Goal: Information Seeking & Learning: Learn about a topic

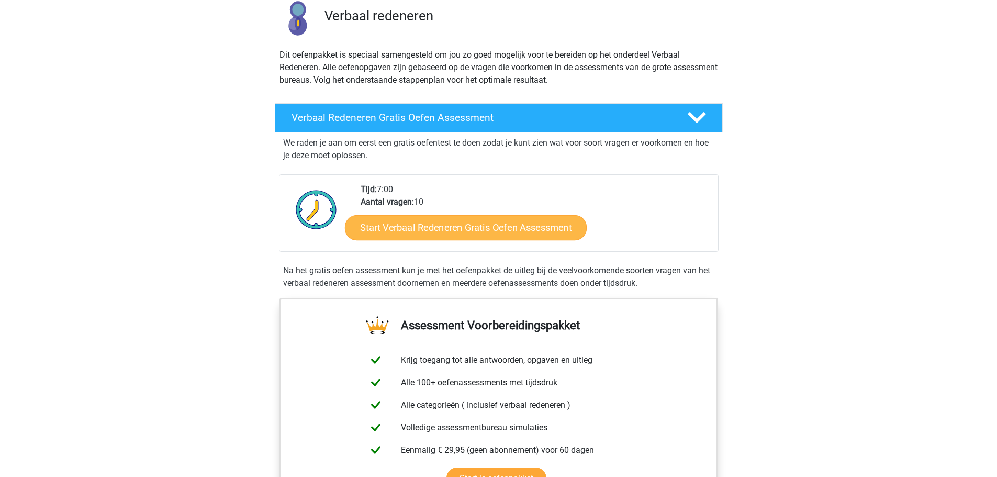
scroll to position [105, 0]
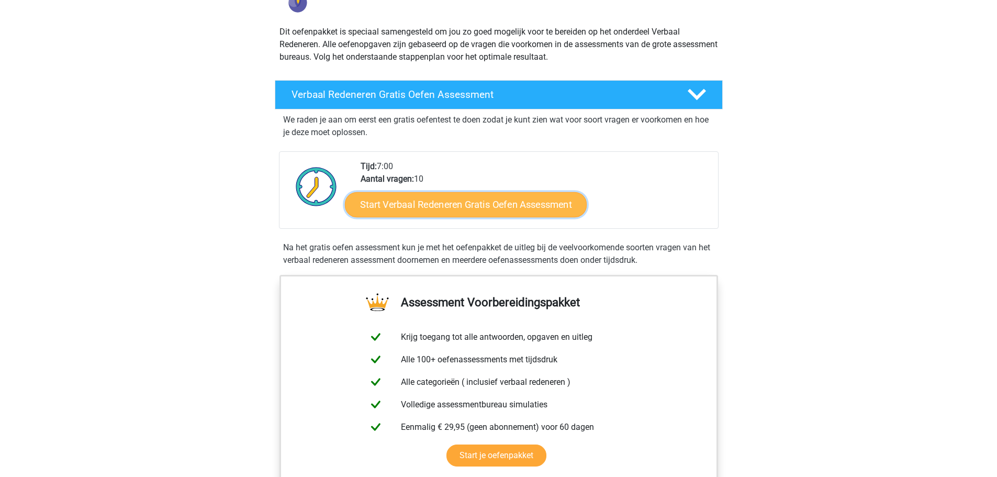
click at [500, 208] on link "Start Verbaal Redeneren Gratis Oefen Assessment" at bounding box center [466, 204] width 242 height 25
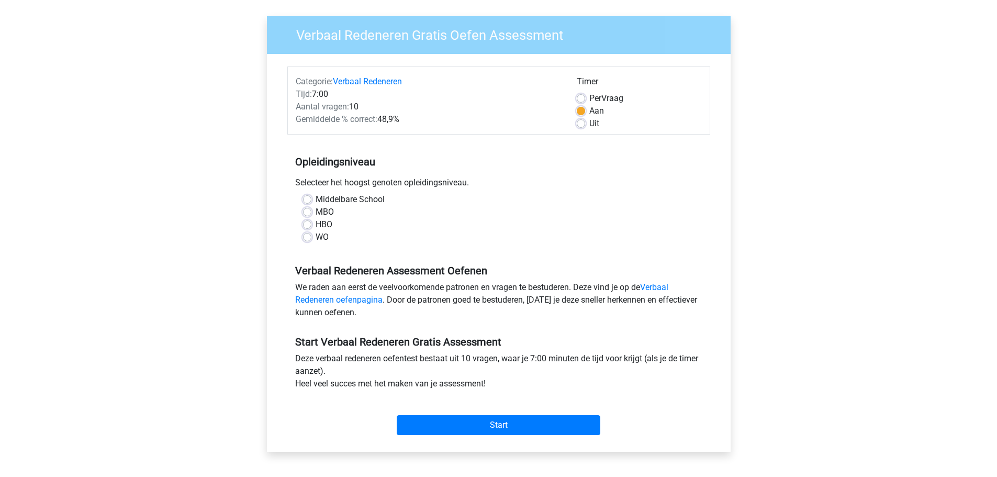
scroll to position [52, 0]
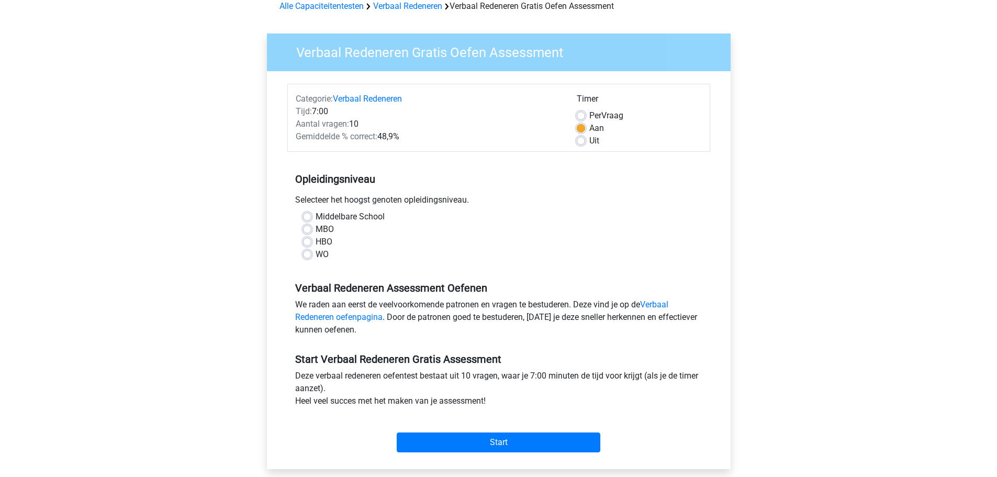
click at [316, 256] on label "WO" at bounding box center [322, 254] width 13 height 13
click at [307, 256] on input "WO" at bounding box center [307, 253] width 8 height 10
radio input "true"
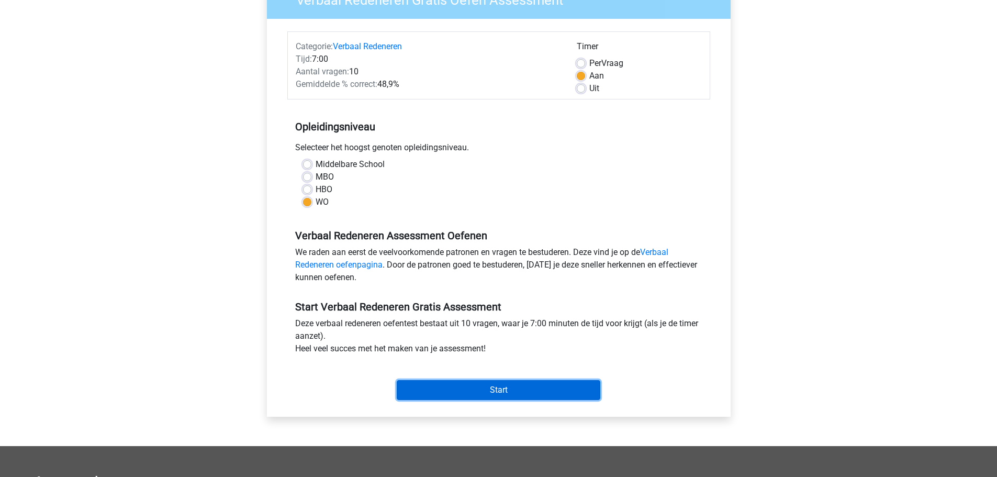
click at [566, 383] on input "Start" at bounding box center [499, 390] width 204 height 20
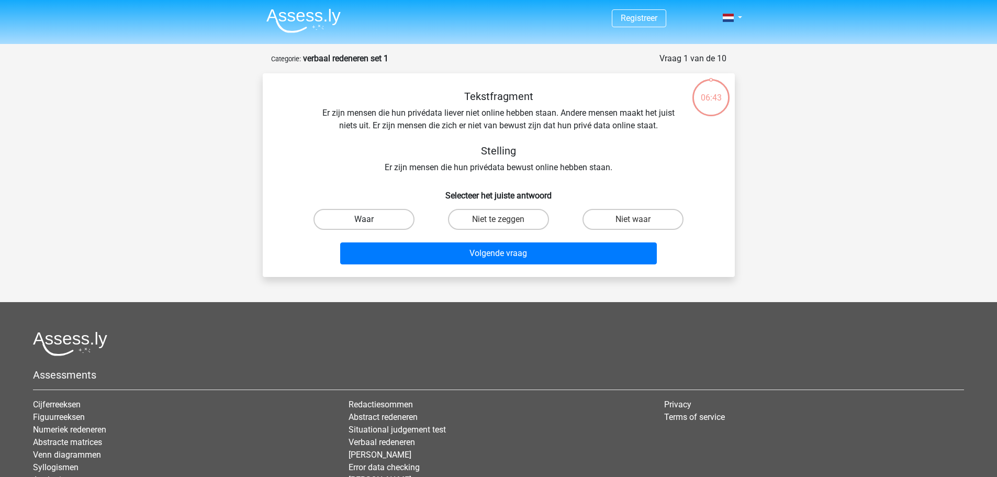
click at [387, 213] on label "Waar" at bounding box center [363, 219] width 101 height 21
click at [371, 219] on input "Waar" at bounding box center [367, 222] width 7 height 7
radio input "true"
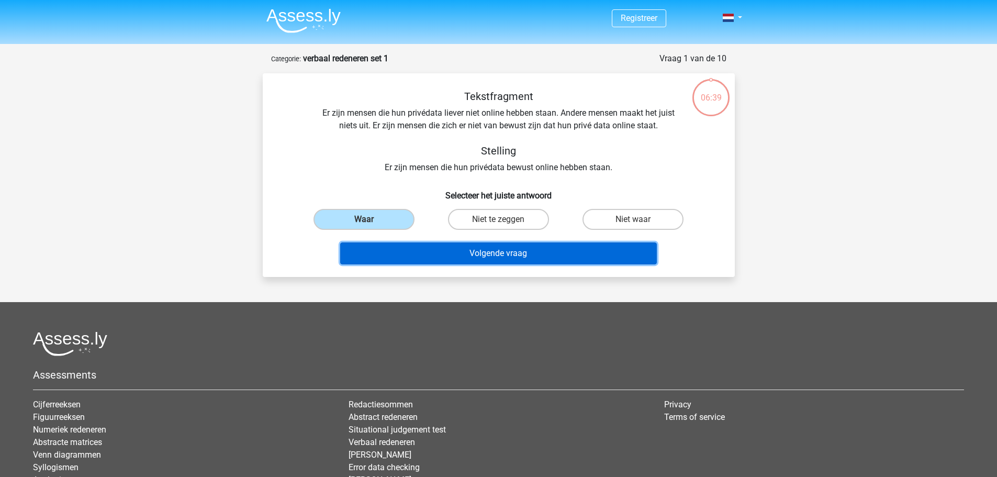
click at [580, 252] on button "Volgende vraag" at bounding box center [498, 253] width 317 height 22
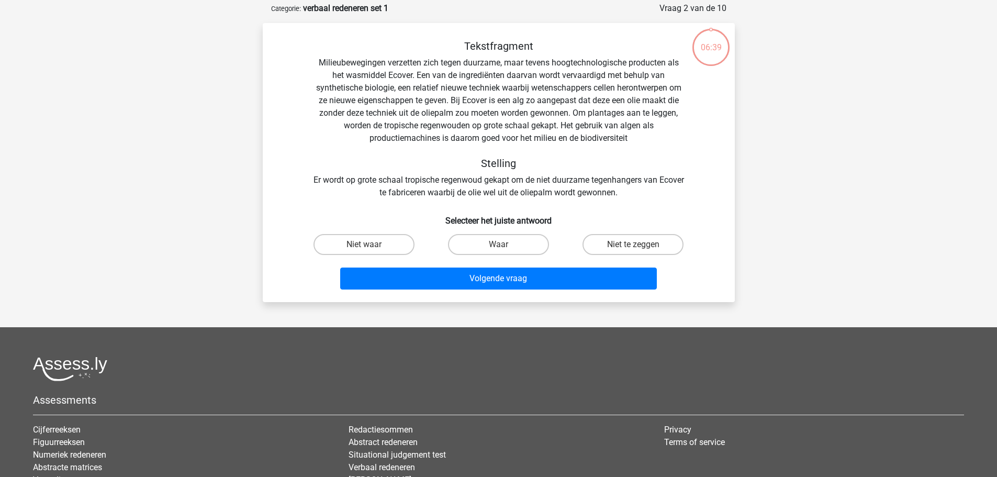
scroll to position [52, 0]
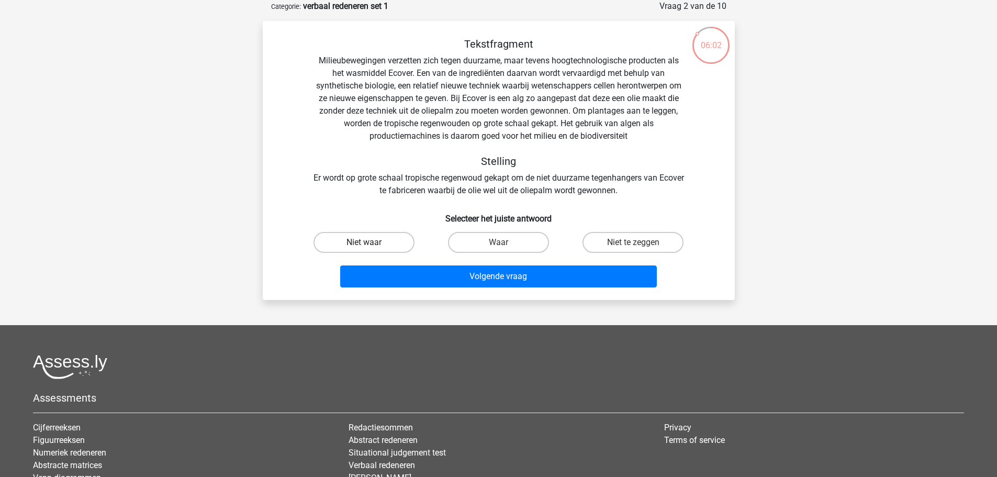
click at [395, 241] on label "Niet waar" at bounding box center [363, 242] width 101 height 21
click at [371, 242] on input "Niet waar" at bounding box center [367, 245] width 7 height 7
radio input "true"
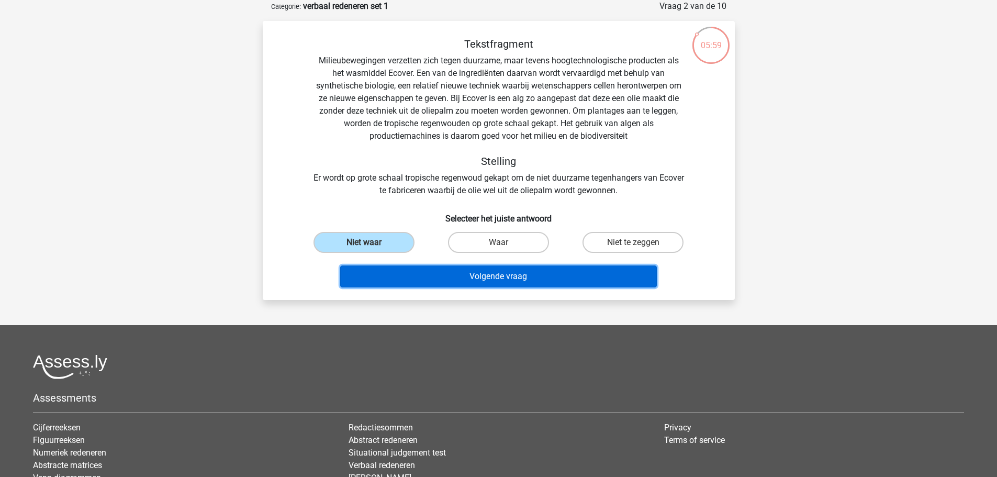
click at [576, 277] on button "Volgende vraag" at bounding box center [498, 276] width 317 height 22
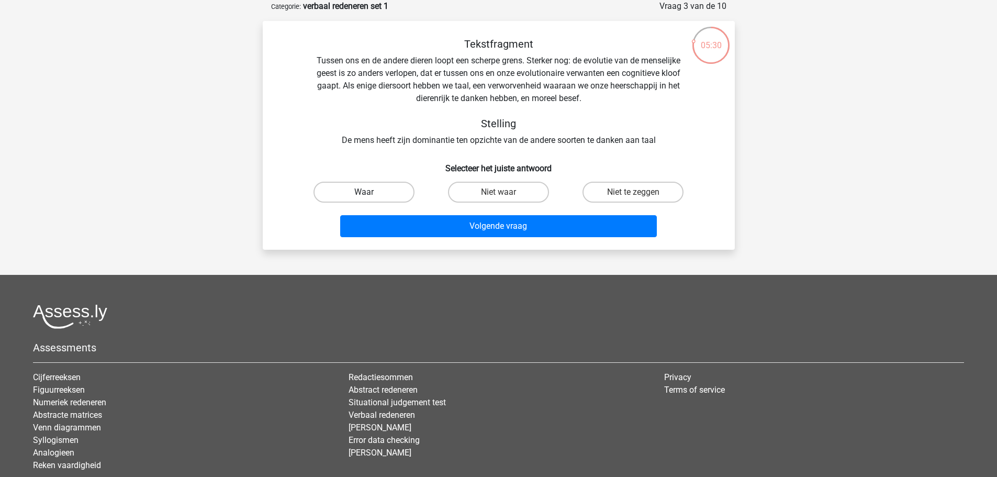
click at [379, 187] on label "Waar" at bounding box center [363, 192] width 101 height 21
click at [371, 192] on input "Waar" at bounding box center [367, 195] width 7 height 7
radio input "true"
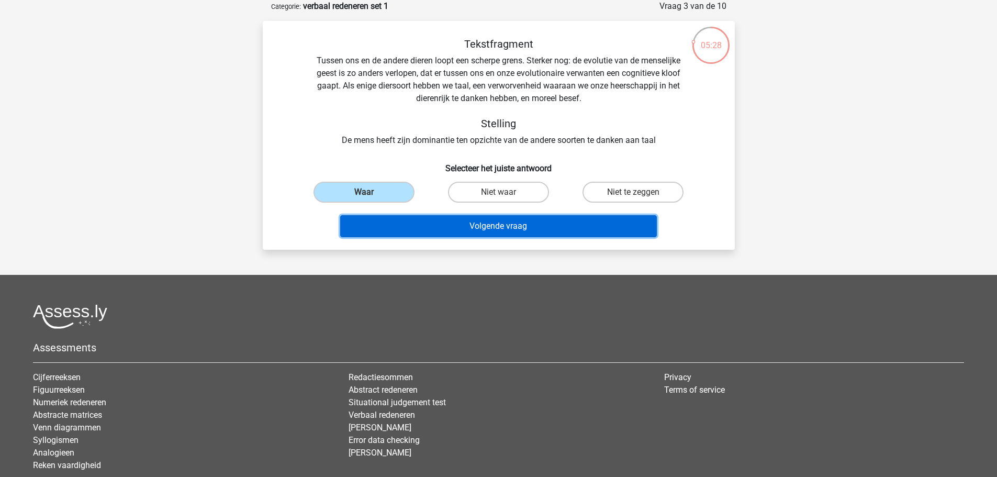
click at [618, 236] on button "Volgende vraag" at bounding box center [498, 226] width 317 height 22
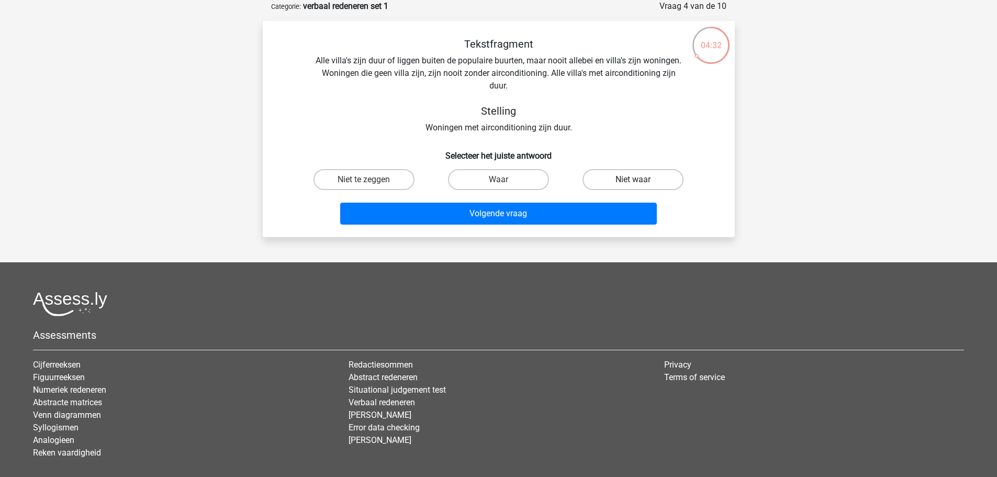
click at [672, 181] on label "Niet waar" at bounding box center [632, 179] width 101 height 21
click at [640, 181] on input "Niet waar" at bounding box center [636, 182] width 7 height 7
radio input "true"
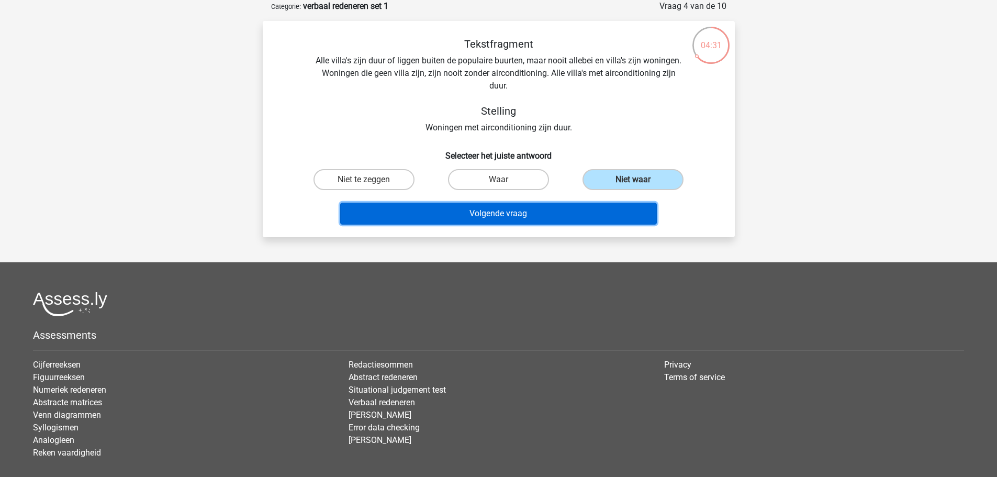
click at [598, 219] on button "Volgende vraag" at bounding box center [498, 214] width 317 height 22
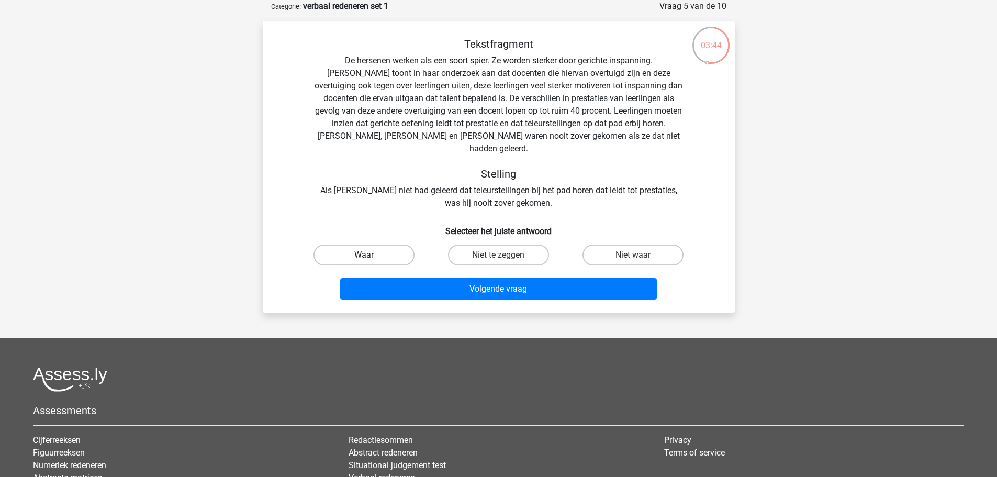
click at [368, 244] on label "Waar" at bounding box center [363, 254] width 101 height 21
click at [368, 255] on input "Waar" at bounding box center [367, 258] width 7 height 7
radio input "true"
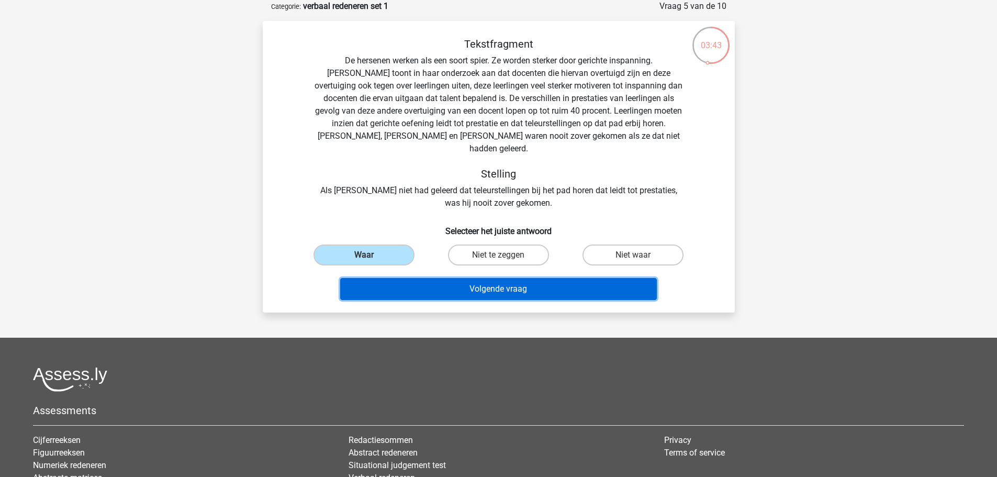
click at [523, 282] on button "Volgende vraag" at bounding box center [498, 289] width 317 height 22
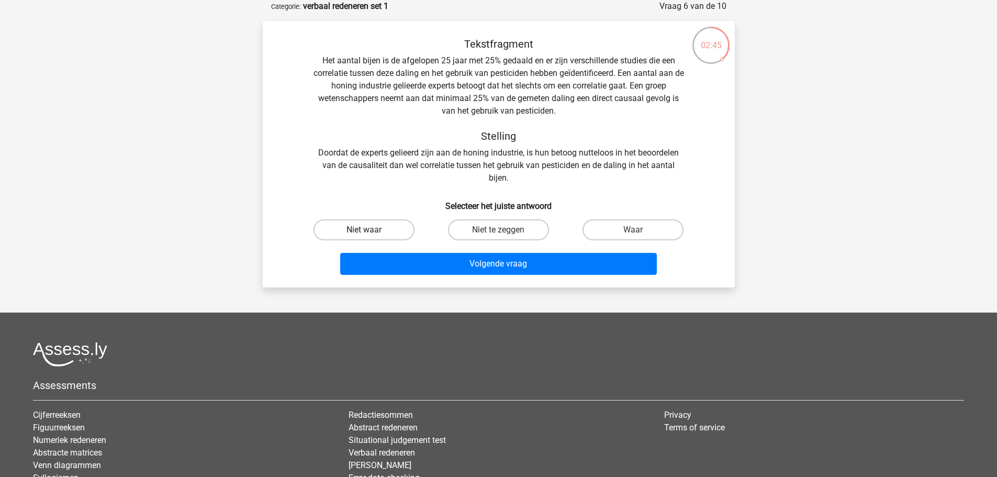
click at [368, 226] on label "Niet waar" at bounding box center [363, 229] width 101 height 21
click at [368, 230] on input "Niet waar" at bounding box center [367, 233] width 7 height 7
radio input "true"
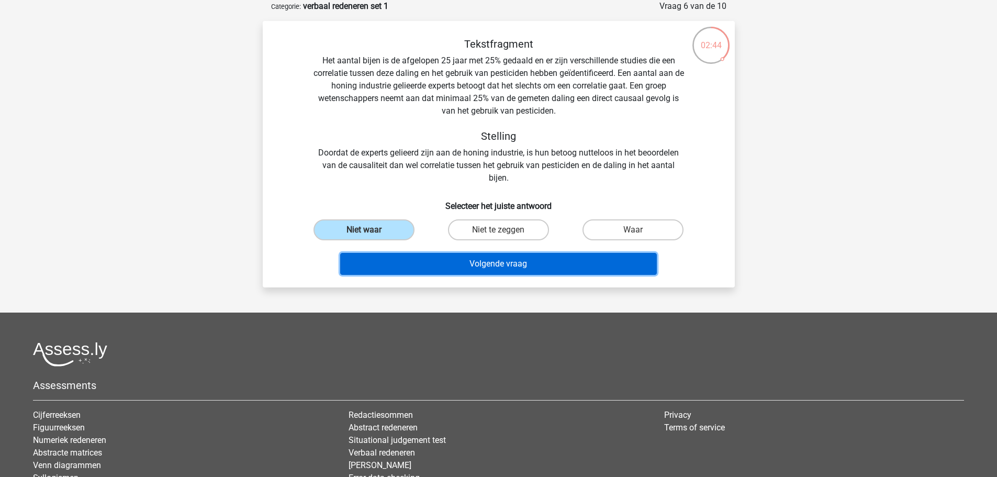
click at [622, 259] on button "Volgende vraag" at bounding box center [498, 264] width 317 height 22
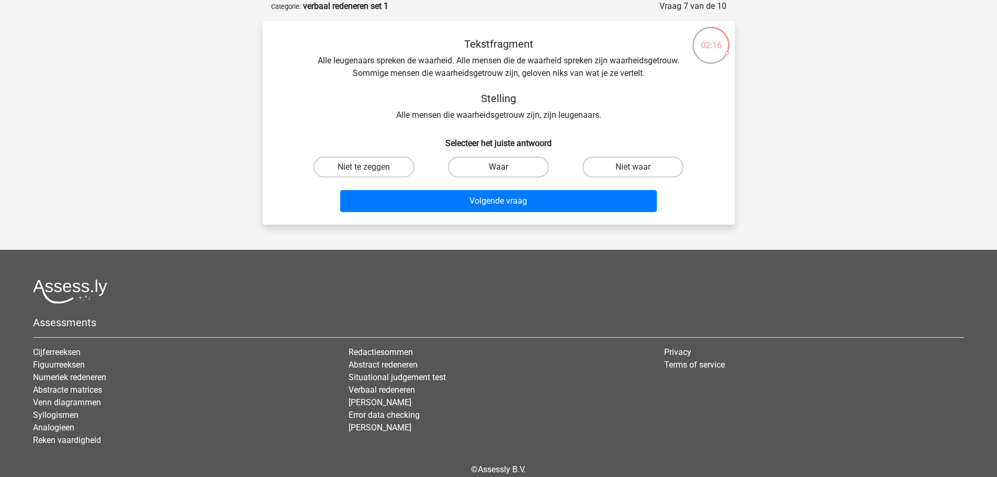
click at [514, 169] on label "Waar" at bounding box center [498, 166] width 101 height 21
click at [505, 169] on input "Waar" at bounding box center [501, 170] width 7 height 7
radio input "true"
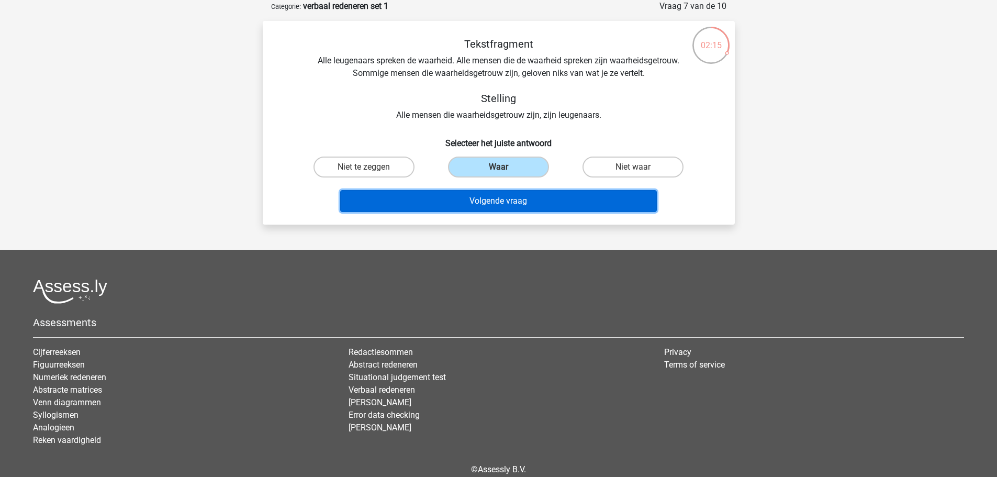
click at [594, 199] on button "Volgende vraag" at bounding box center [498, 201] width 317 height 22
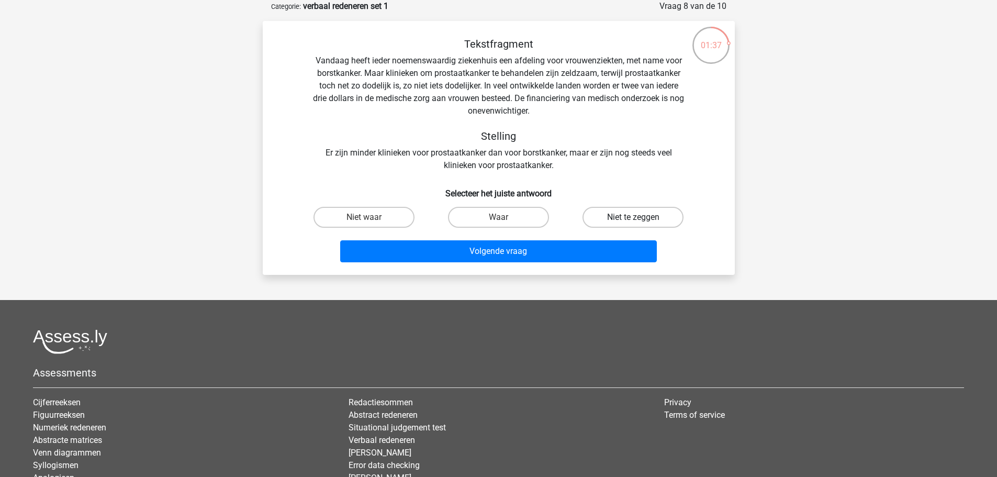
click at [638, 214] on label "Niet te zeggen" at bounding box center [632, 217] width 101 height 21
click at [638, 217] on input "Niet te zeggen" at bounding box center [636, 220] width 7 height 7
radio input "true"
click at [398, 211] on label "Niet waar" at bounding box center [363, 217] width 101 height 21
click at [371, 217] on input "Niet waar" at bounding box center [367, 220] width 7 height 7
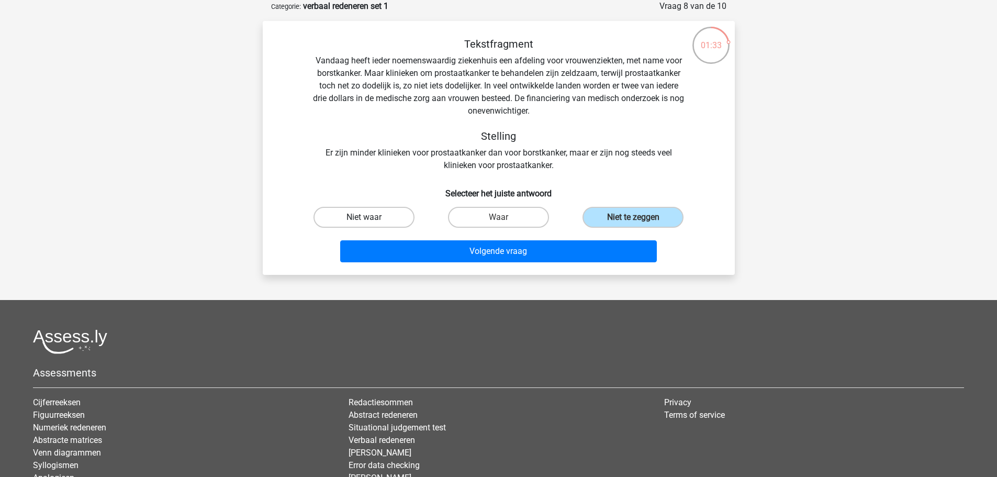
radio input "true"
click at [643, 217] on label "Niet te zeggen" at bounding box center [632, 217] width 101 height 21
click at [640, 217] on input "Niet te zeggen" at bounding box center [636, 220] width 7 height 7
radio input "true"
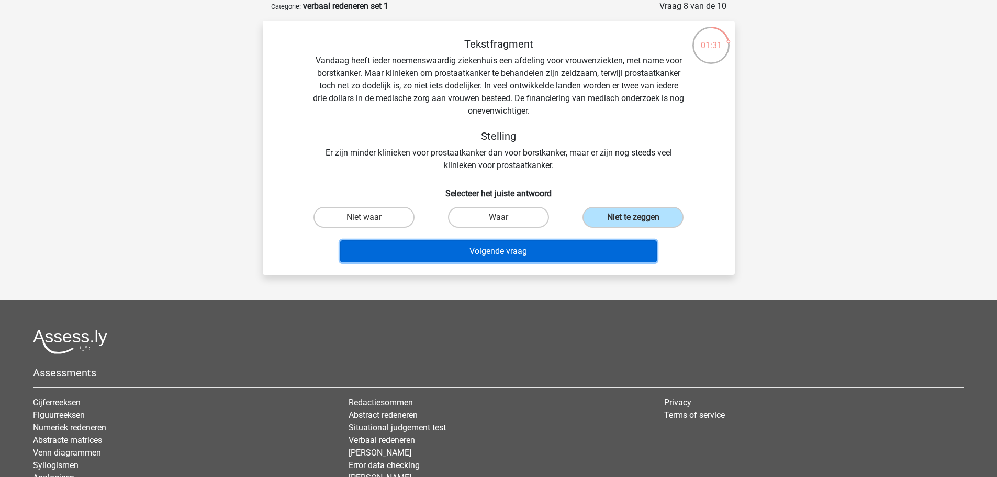
click at [637, 254] on button "Volgende vraag" at bounding box center [498, 251] width 317 height 22
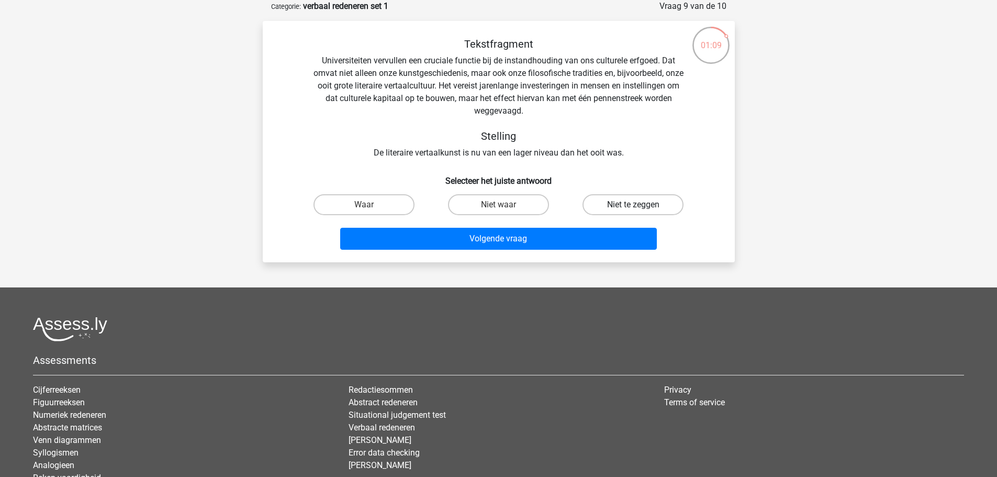
click at [655, 209] on label "Niet te zeggen" at bounding box center [632, 204] width 101 height 21
click at [640, 209] on input "Niet te zeggen" at bounding box center [636, 208] width 7 height 7
radio input "true"
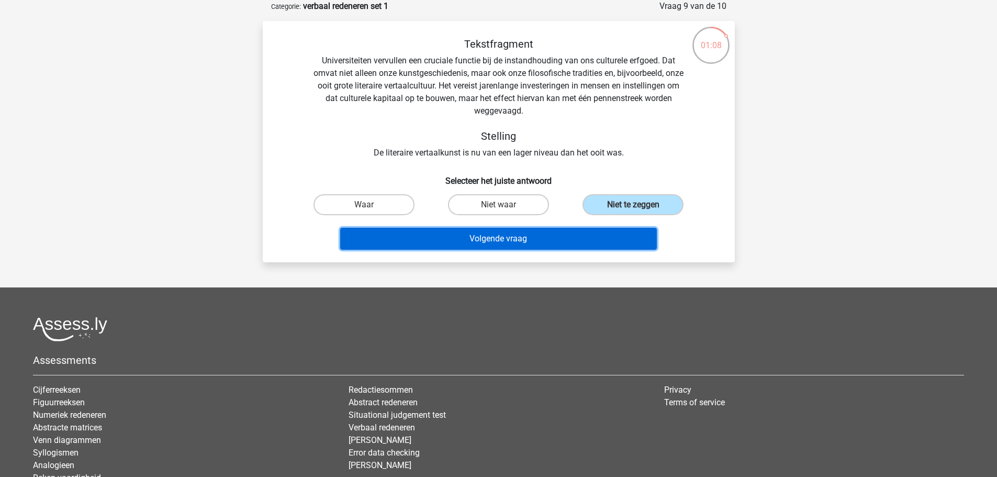
click at [635, 243] on button "Volgende vraag" at bounding box center [498, 239] width 317 height 22
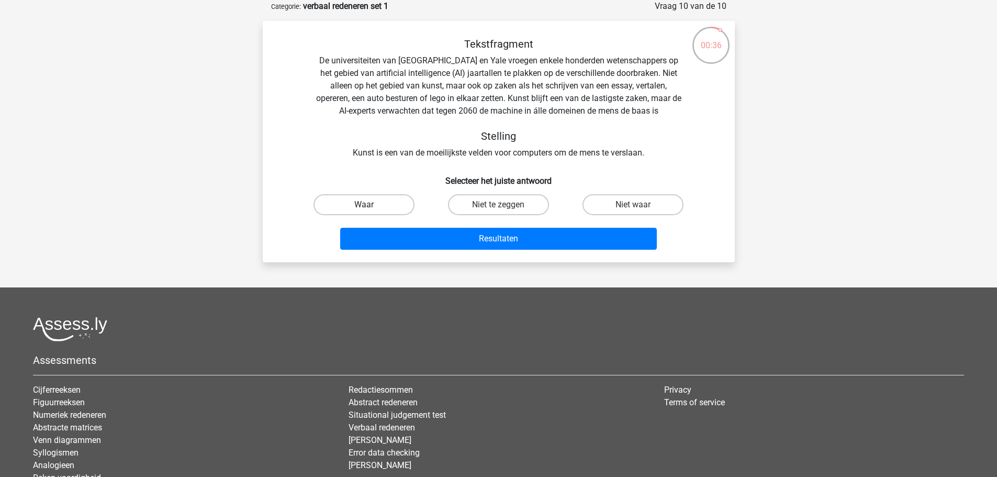
click at [381, 208] on label "Waar" at bounding box center [363, 204] width 101 height 21
click at [371, 208] on input "Waar" at bounding box center [367, 208] width 7 height 7
radio input "true"
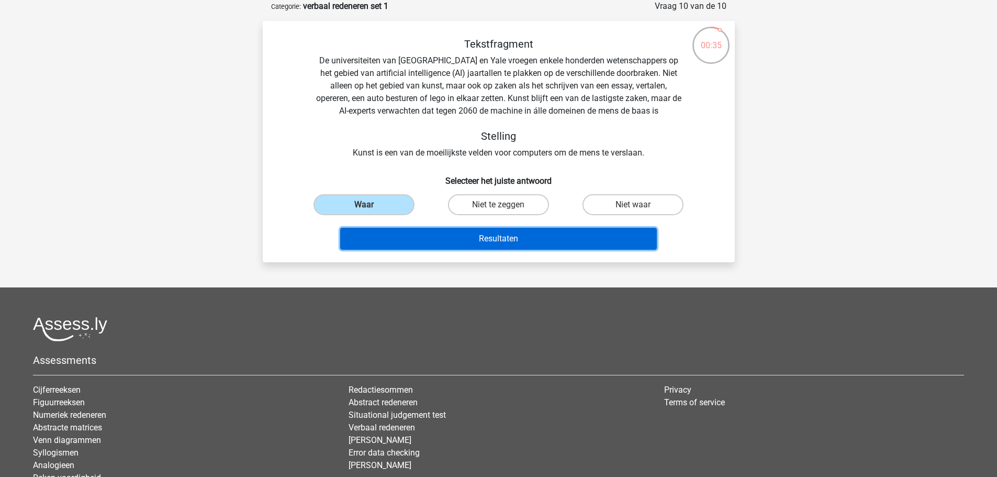
click at [523, 237] on button "Resultaten" at bounding box center [498, 239] width 317 height 22
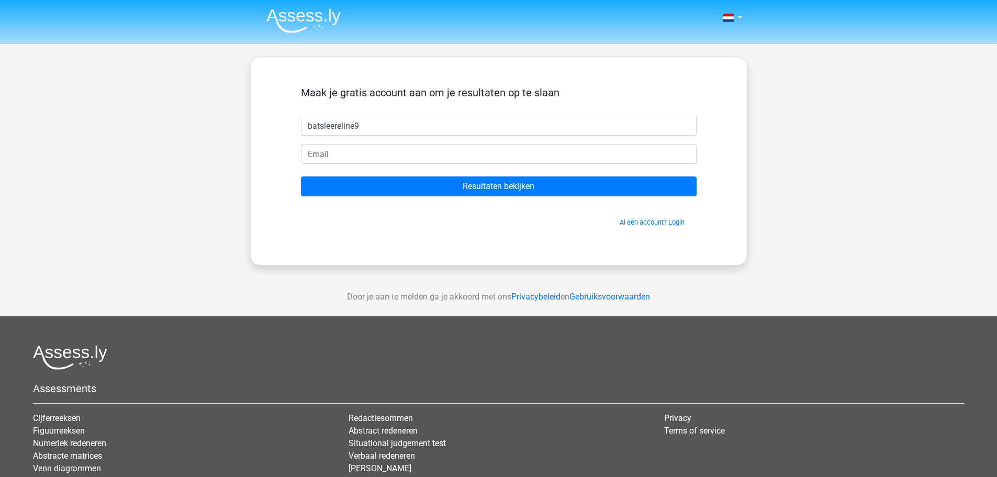
type input "batsleereline98"
drag, startPoint x: 552, startPoint y: 127, endPoint x: 268, endPoint y: 133, distance: 283.2
click at [268, 133] on div "Maak je gratis account aan om je resultaten op te slaan batsleereline98 Resulta…" at bounding box center [498, 161] width 497 height 209
type input "E"
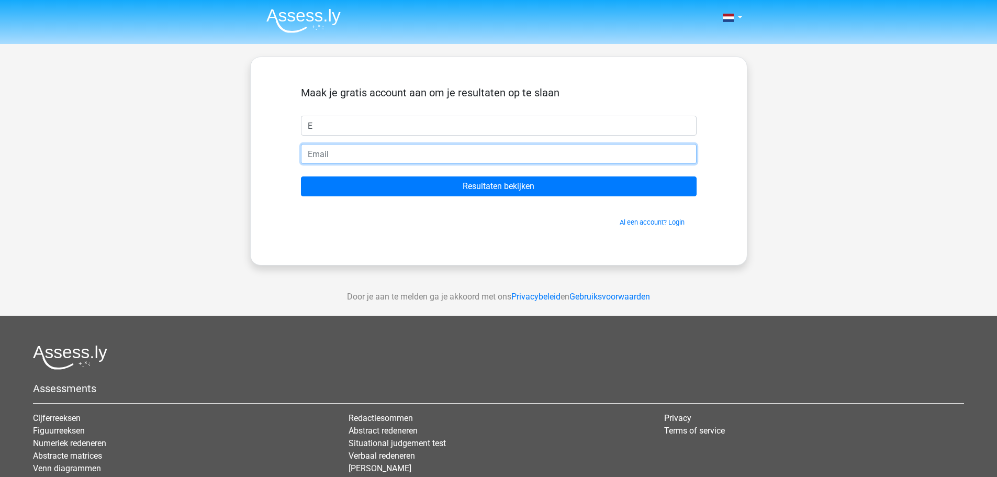
click at [328, 163] on input "email" at bounding box center [499, 154] width 396 height 20
paste input "batsleereline98"
type input "batsleereline98@gmail.com"
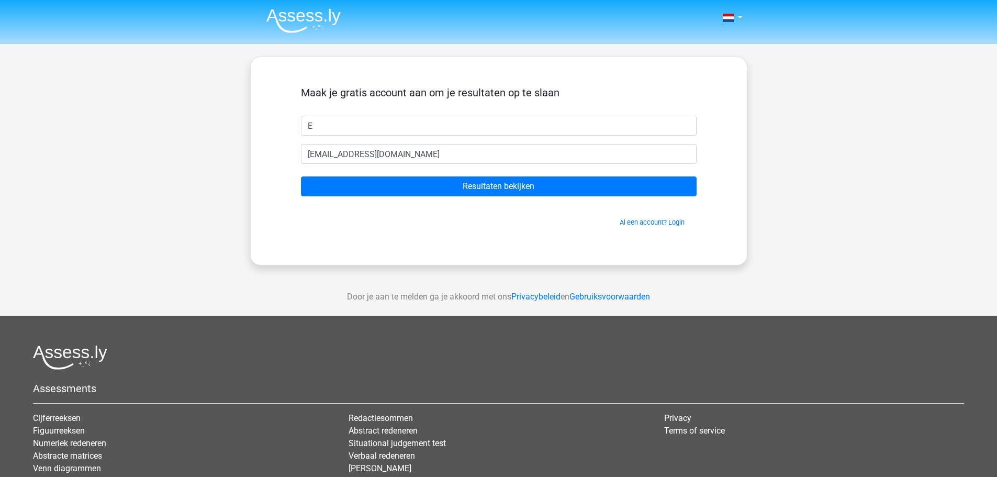
click at [444, 200] on form "Maak je gratis account aan om je resultaten op te slaan E batsleereline98@gmail…" at bounding box center [499, 156] width 396 height 141
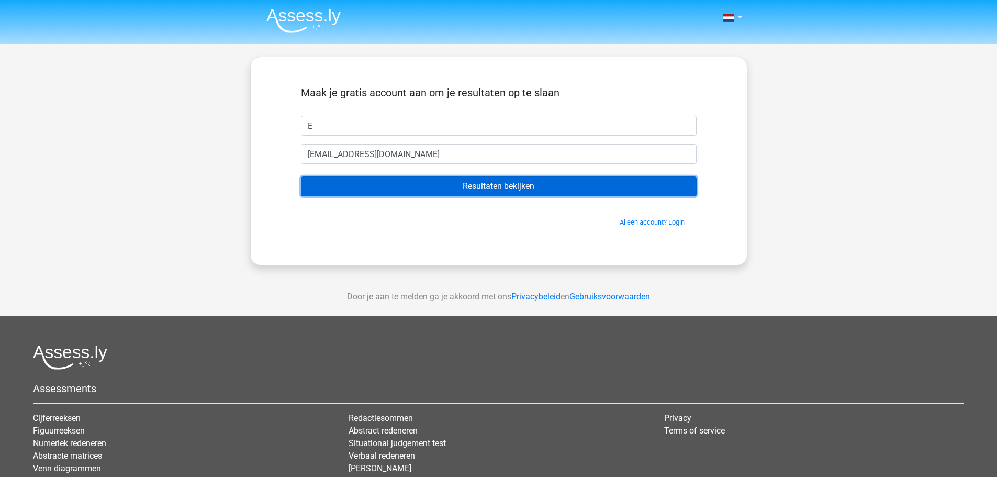
click at [461, 188] on input "Resultaten bekijken" at bounding box center [499, 186] width 396 height 20
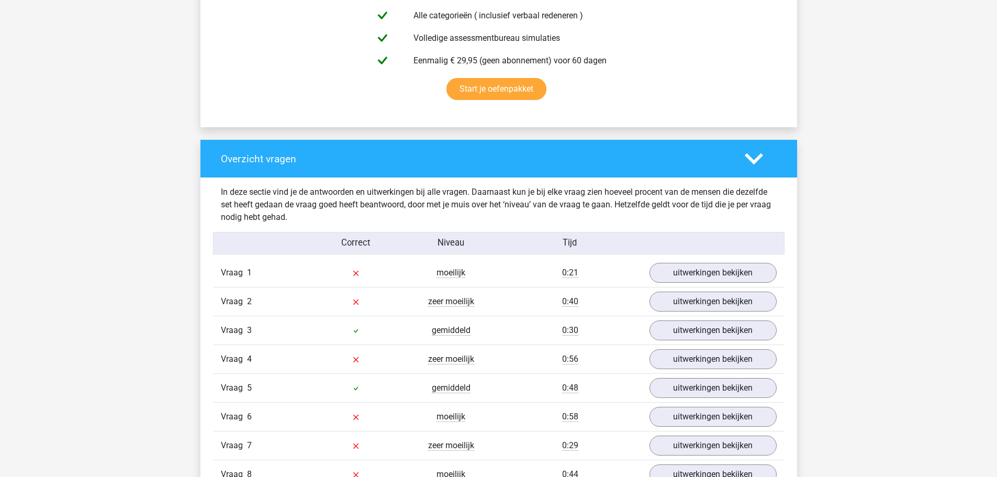
scroll to position [785, 0]
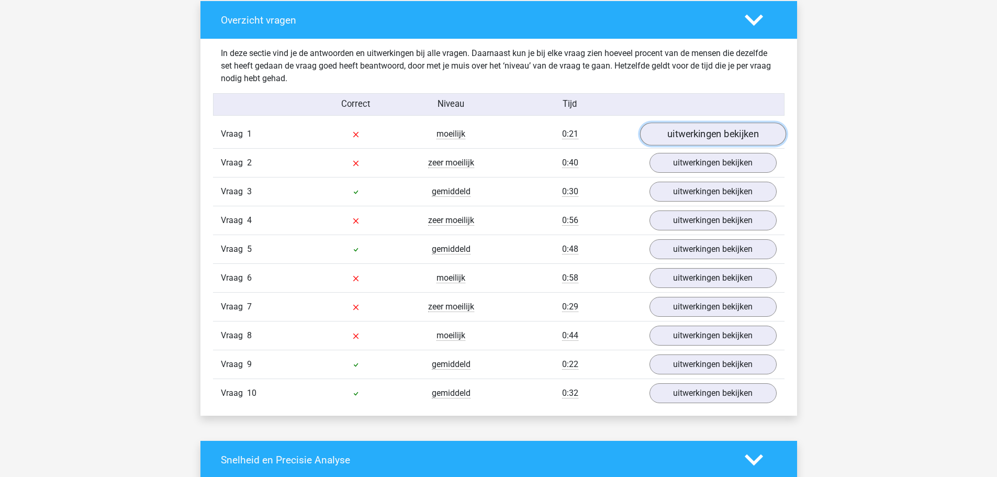
click at [732, 140] on link "uitwerkingen bekijken" at bounding box center [712, 134] width 146 height 23
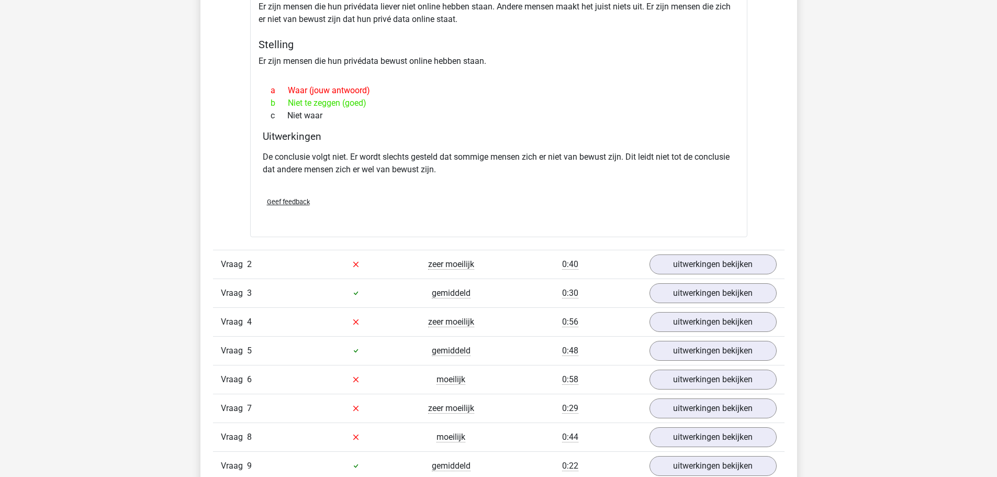
scroll to position [994, 0]
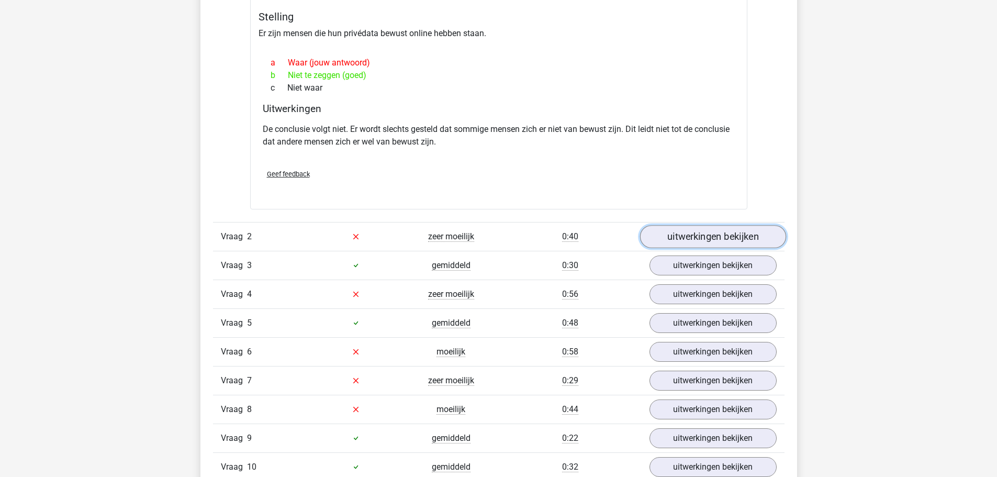
click at [746, 243] on link "uitwerkingen bekijken" at bounding box center [712, 236] width 146 height 23
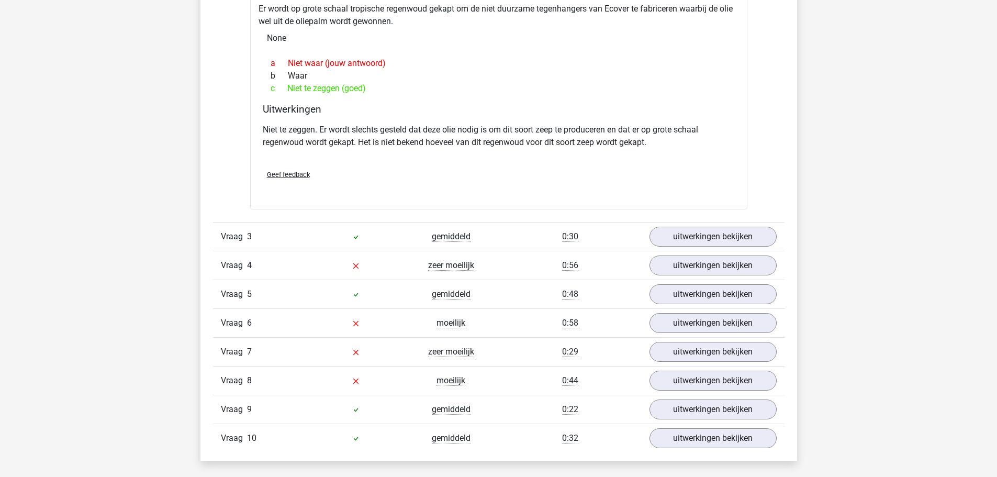
scroll to position [1518, 0]
